Goal: Task Accomplishment & Management: Manage account settings

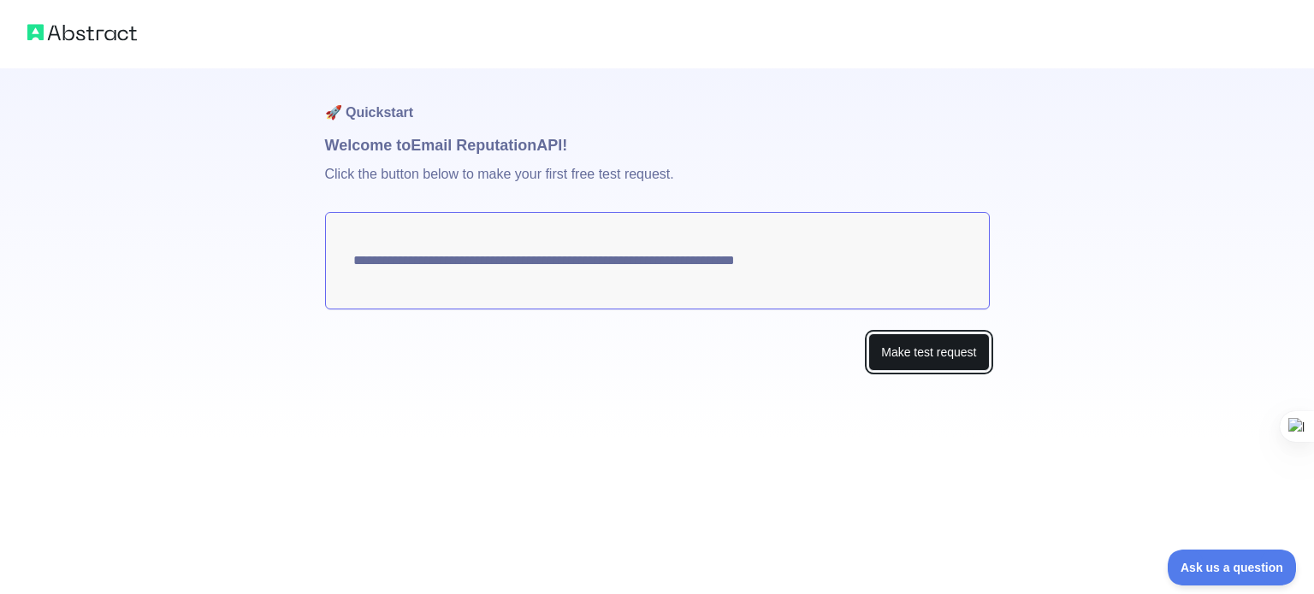
click at [896, 343] on button "Make test request" at bounding box center [928, 353] width 121 height 38
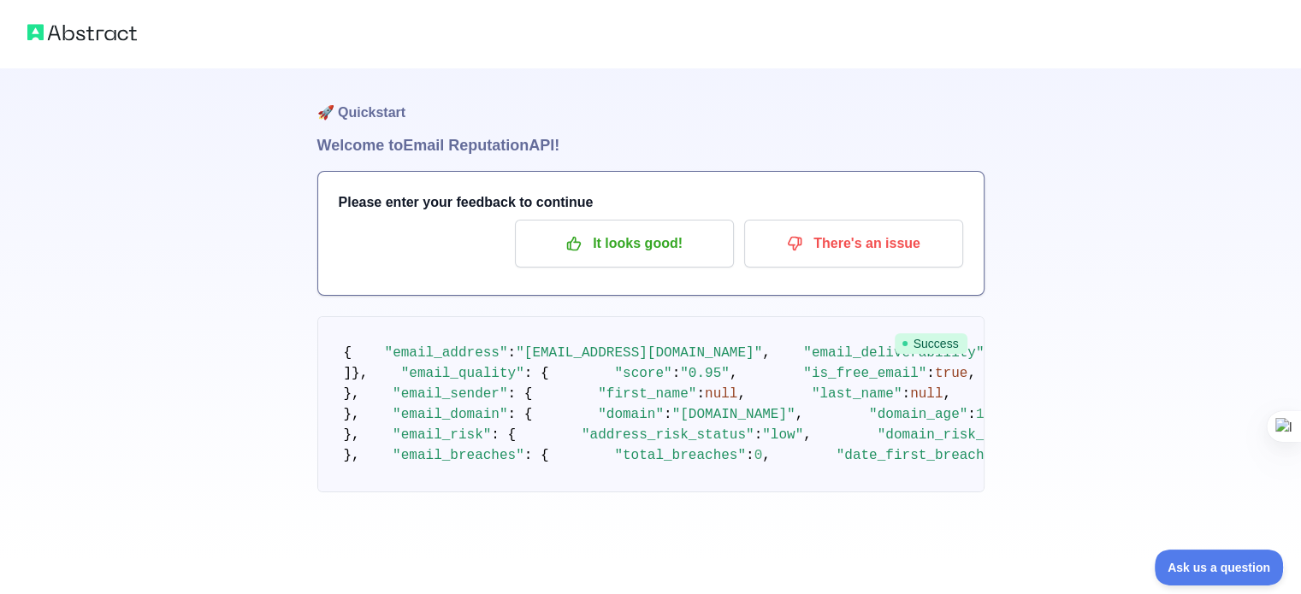
click at [87, 38] on img at bounding box center [81, 33] width 109 height 24
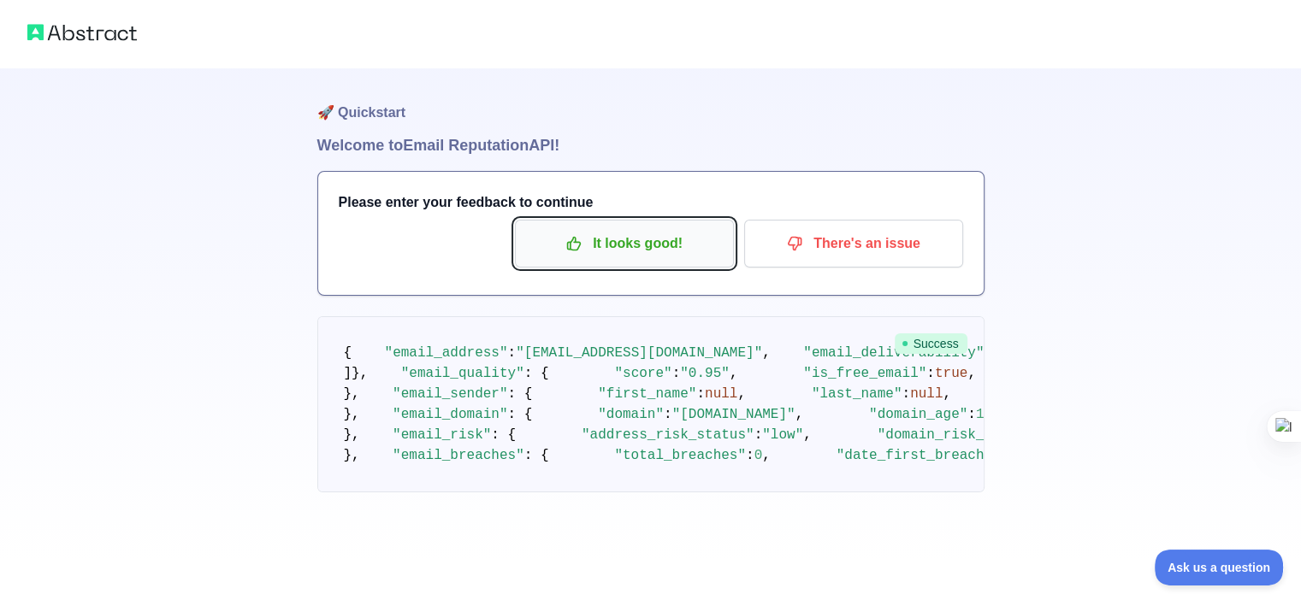
click at [600, 245] on p "It looks good!" at bounding box center [624, 243] width 193 height 29
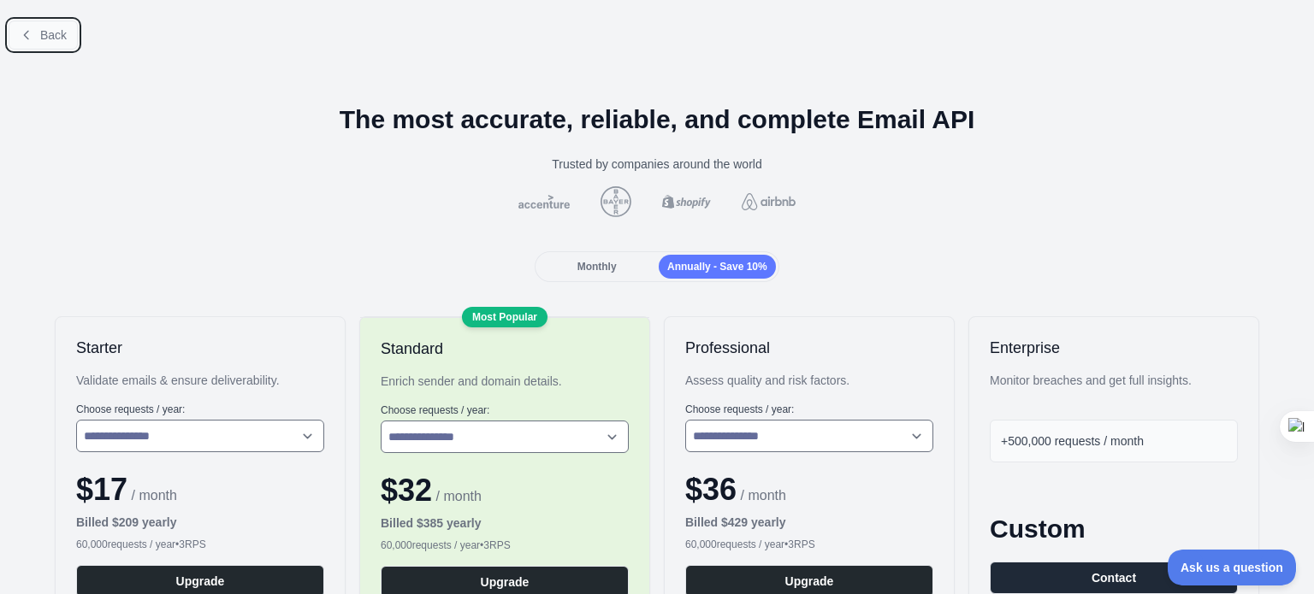
click at [63, 33] on span "Back" at bounding box center [53, 35] width 27 height 14
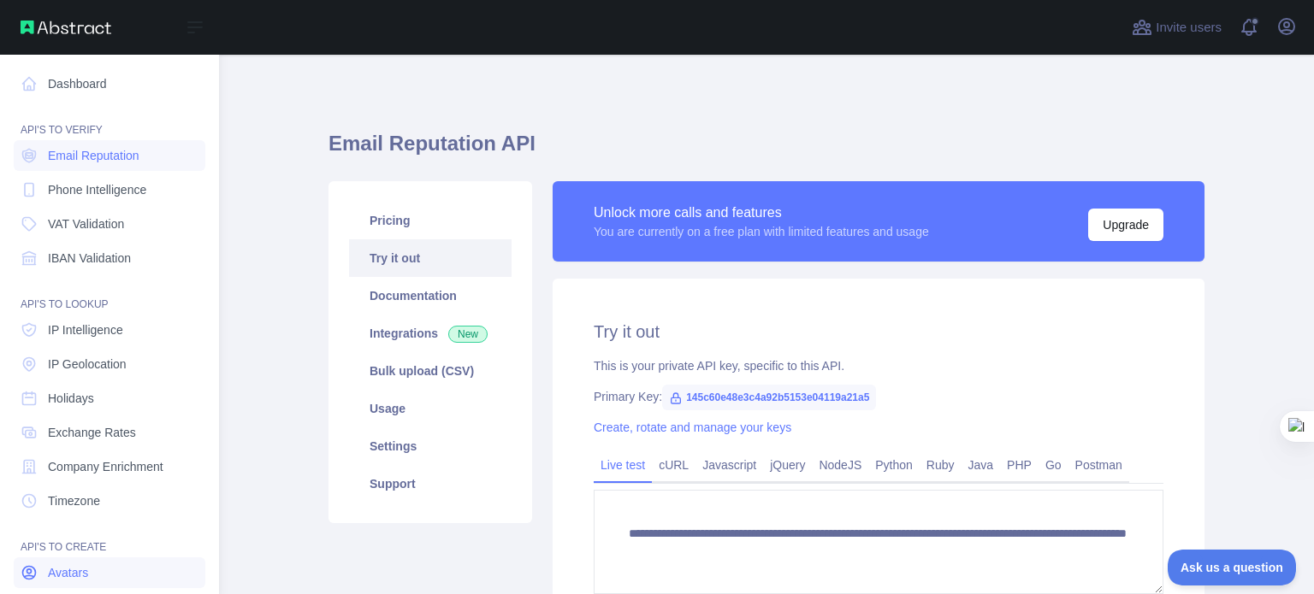
click at [162, 574] on link "Avatars" at bounding box center [110, 573] width 192 height 31
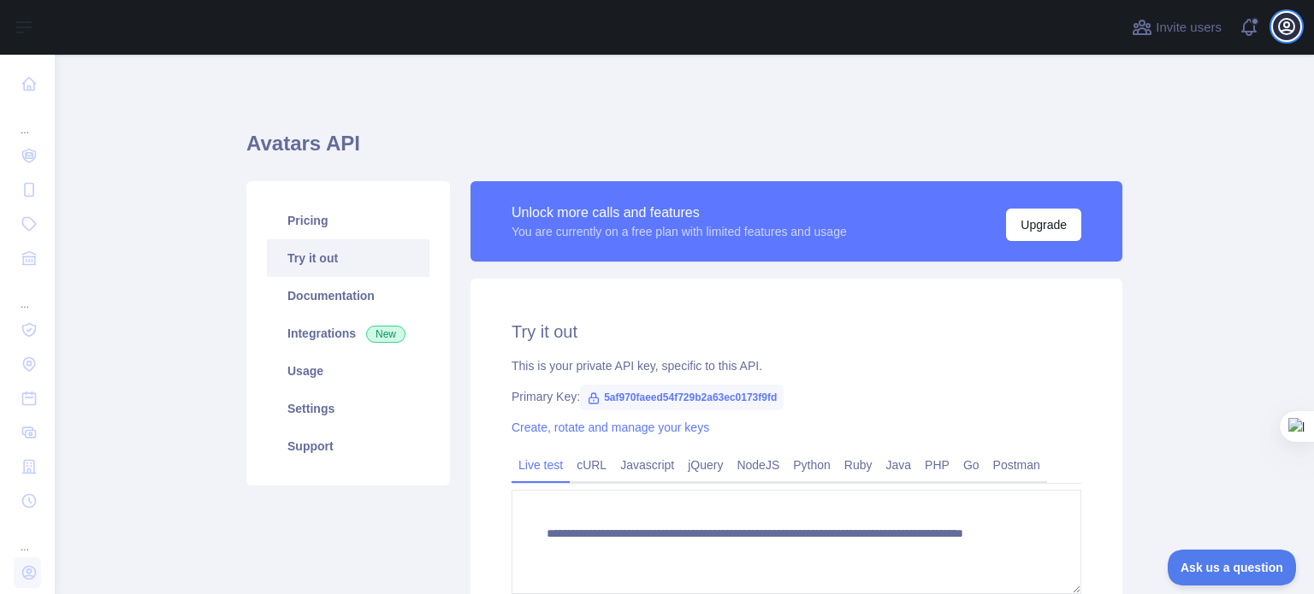
click at [1299, 25] on button "Open user menu" at bounding box center [1286, 26] width 27 height 27
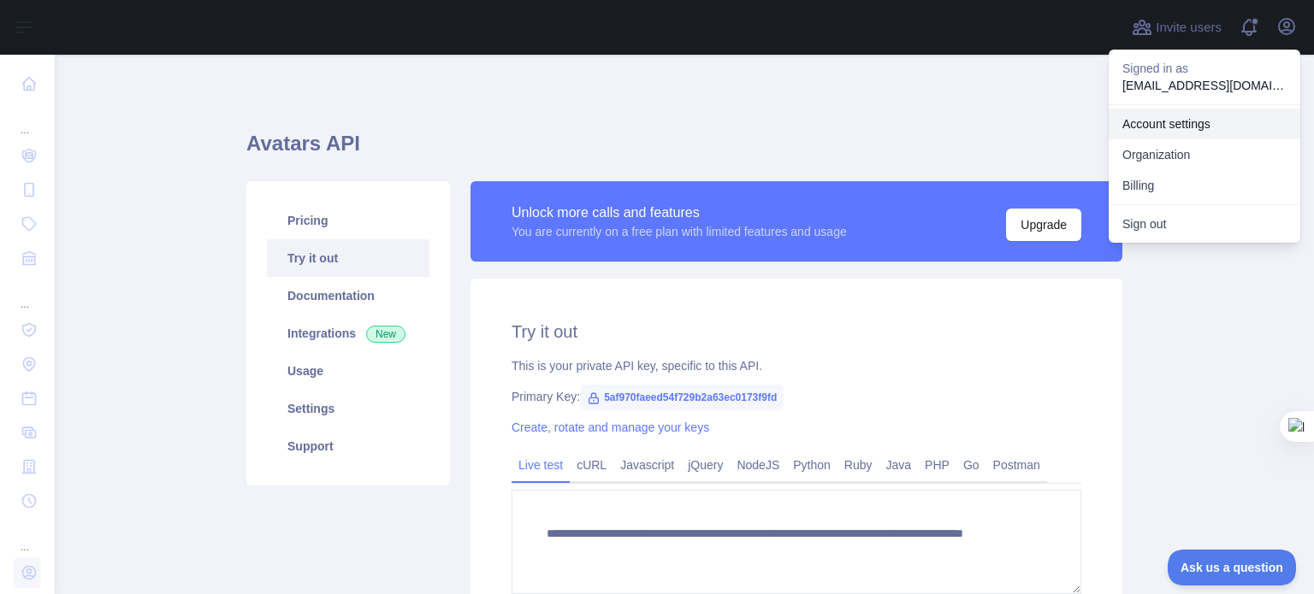
click at [1179, 115] on link "Account settings" at bounding box center [1204, 124] width 192 height 31
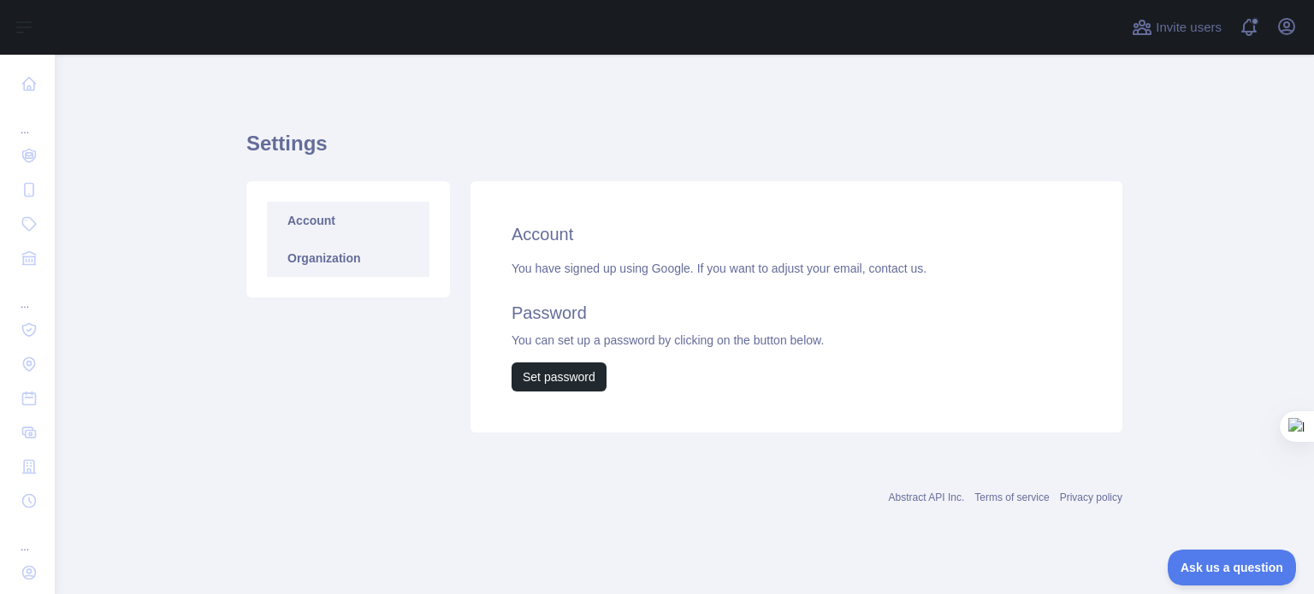
click at [395, 266] on link "Organization" at bounding box center [348, 258] width 163 height 38
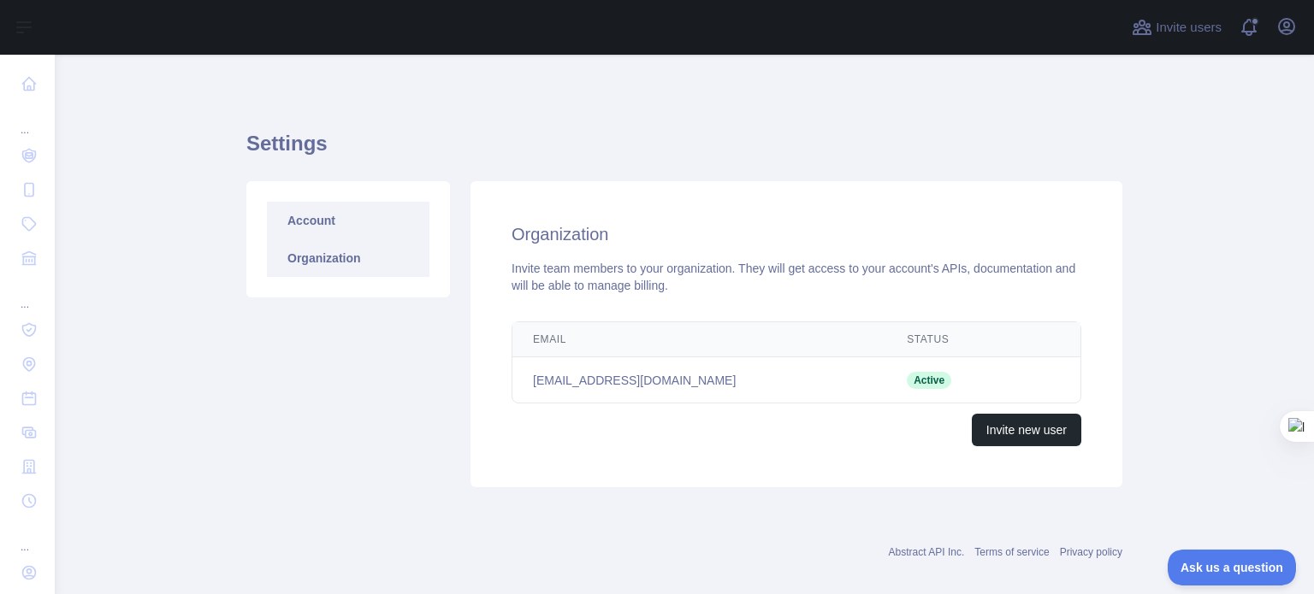
click at [387, 222] on link "Account" at bounding box center [348, 221] width 163 height 38
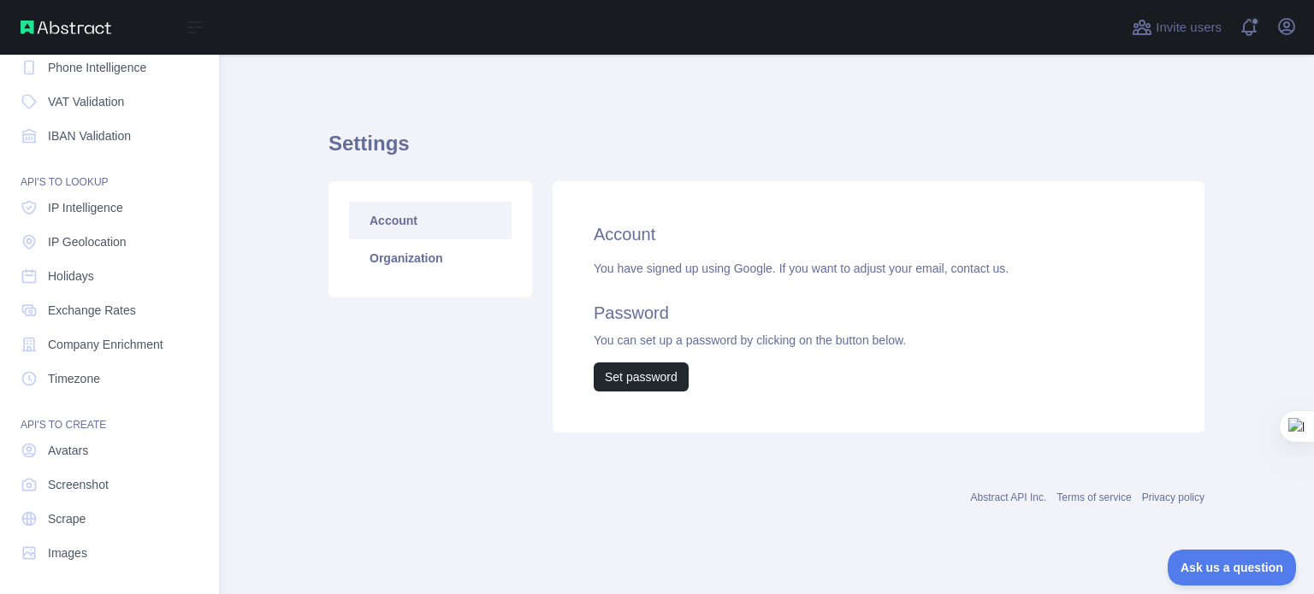
scroll to position [123, 0]
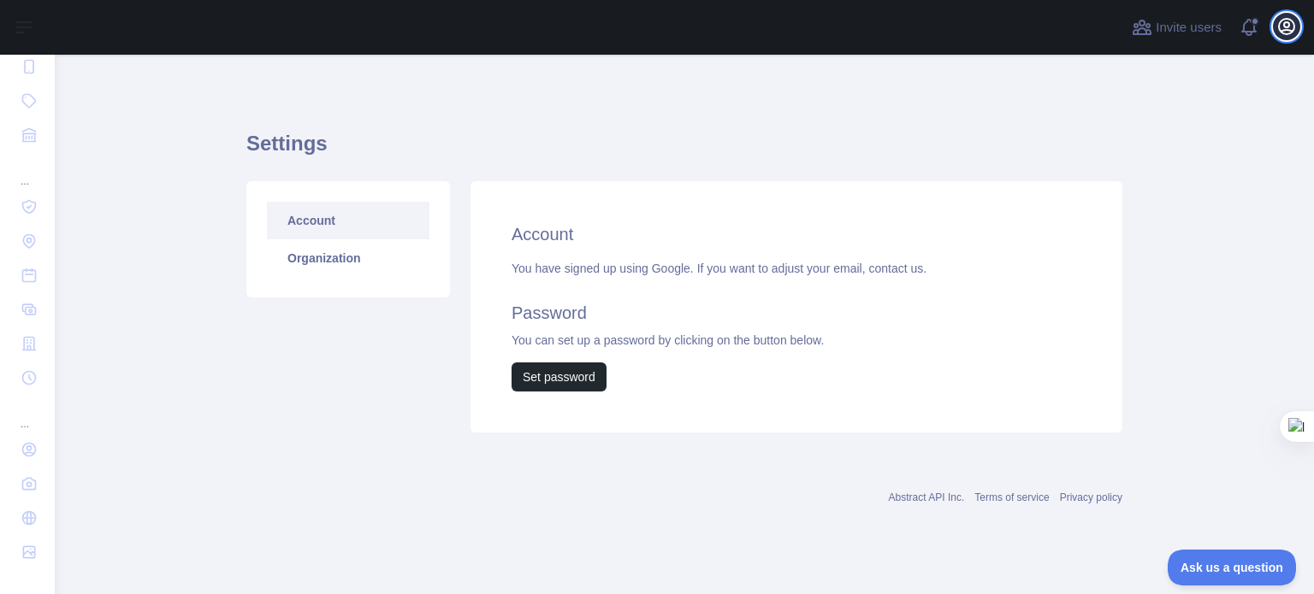
click at [1283, 27] on icon "button" at bounding box center [1286, 26] width 21 height 21
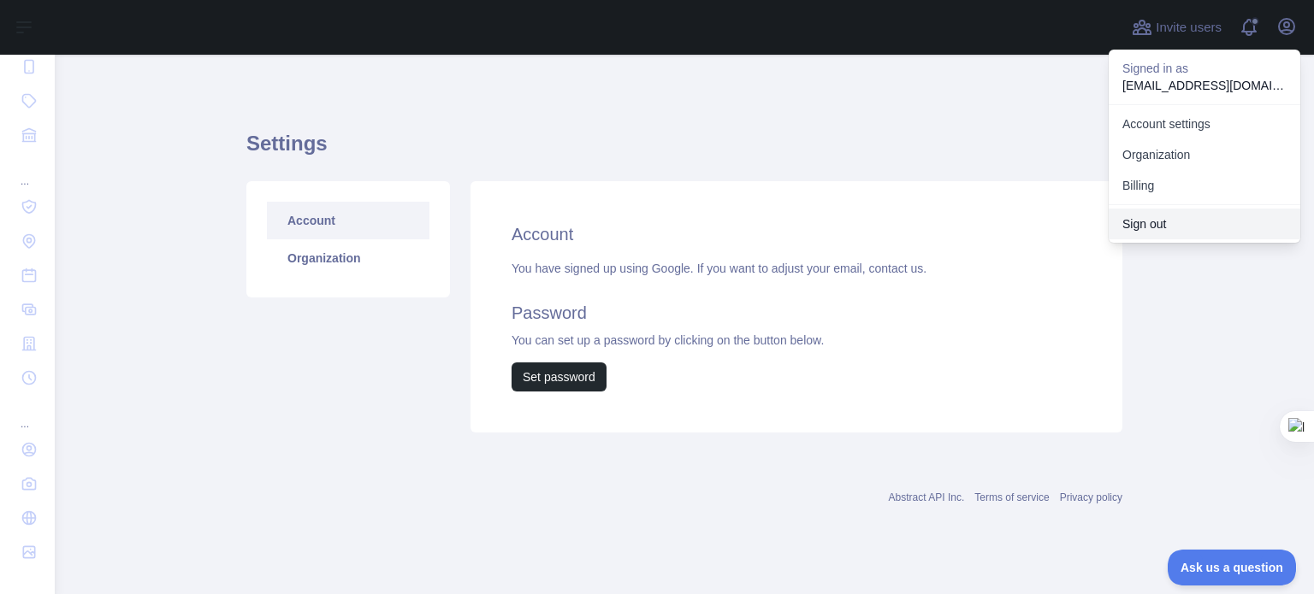
click at [1173, 223] on button "Sign out" at bounding box center [1204, 224] width 192 height 31
